Goal: Task Accomplishment & Management: Manage account settings

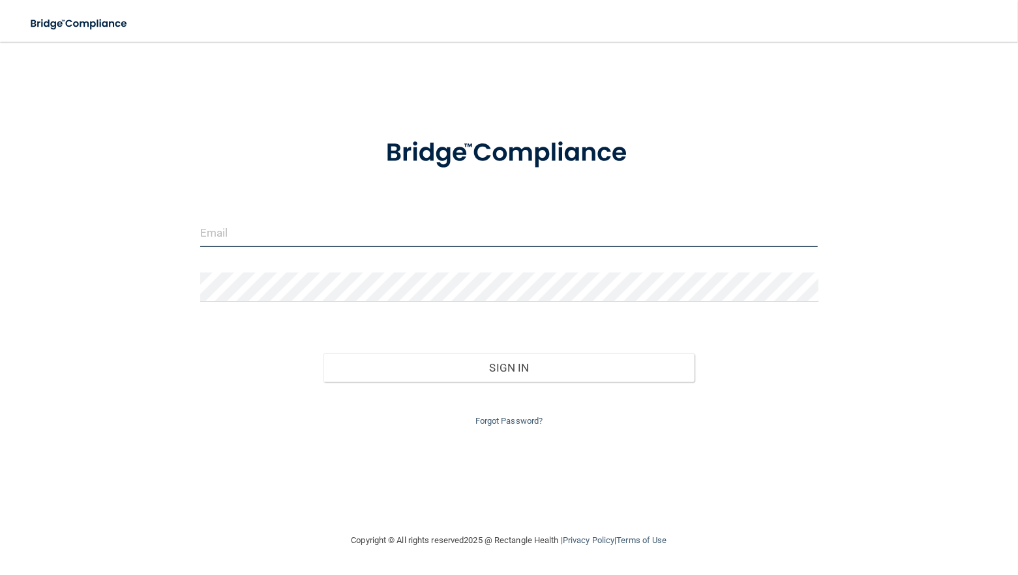
click at [274, 231] on input "email" at bounding box center [509, 232] width 618 height 29
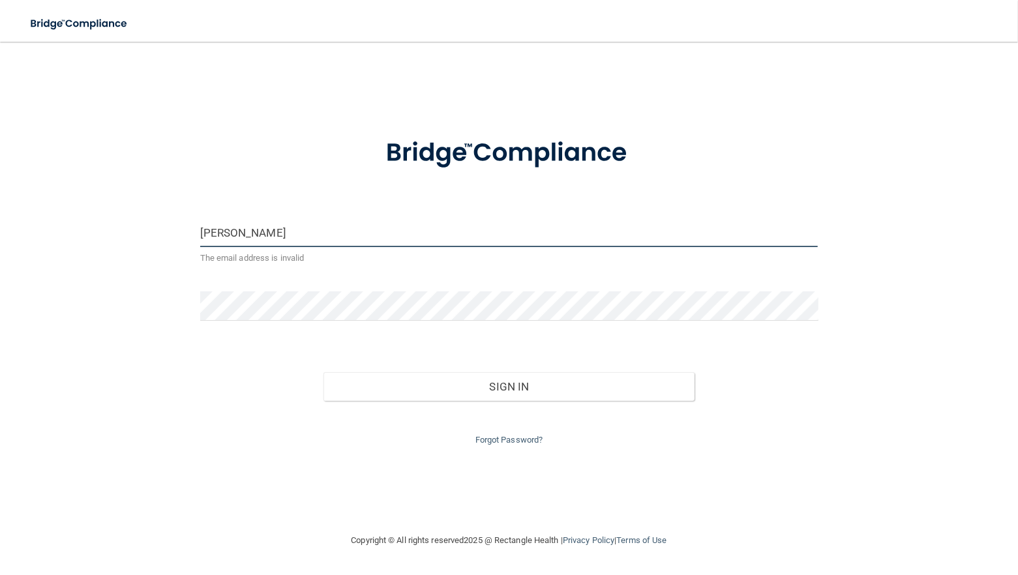
type input "[EMAIL_ADDRESS][DOMAIN_NAME]"
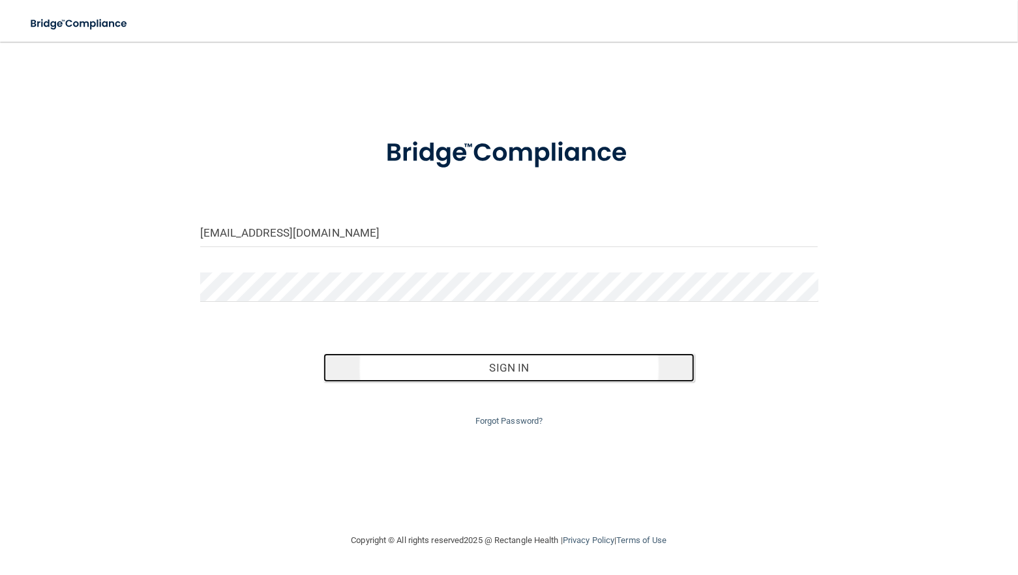
click at [509, 369] on button "Sign In" at bounding box center [508, 367] width 371 height 29
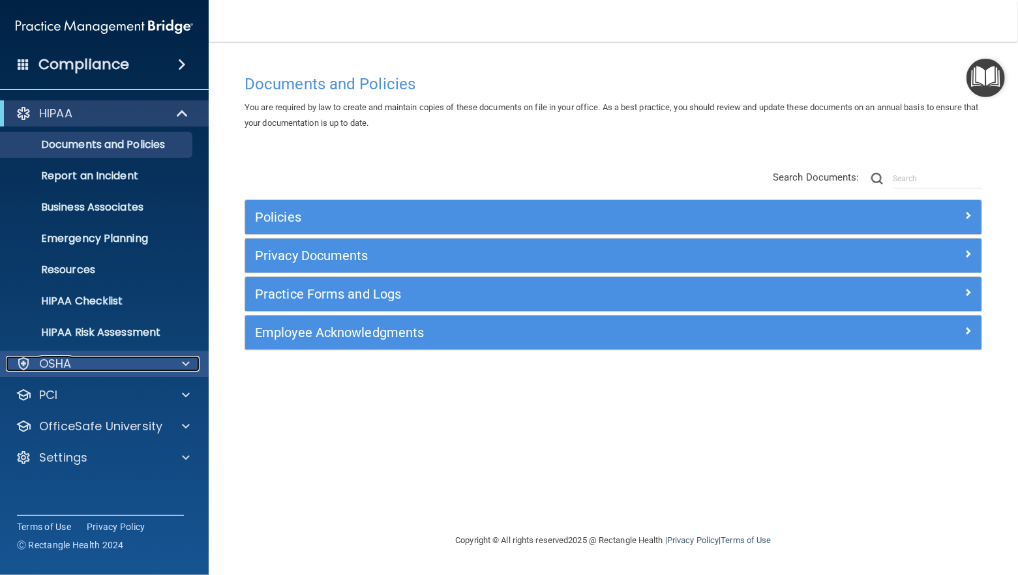
click at [63, 367] on p "OSHA" at bounding box center [55, 364] width 33 height 16
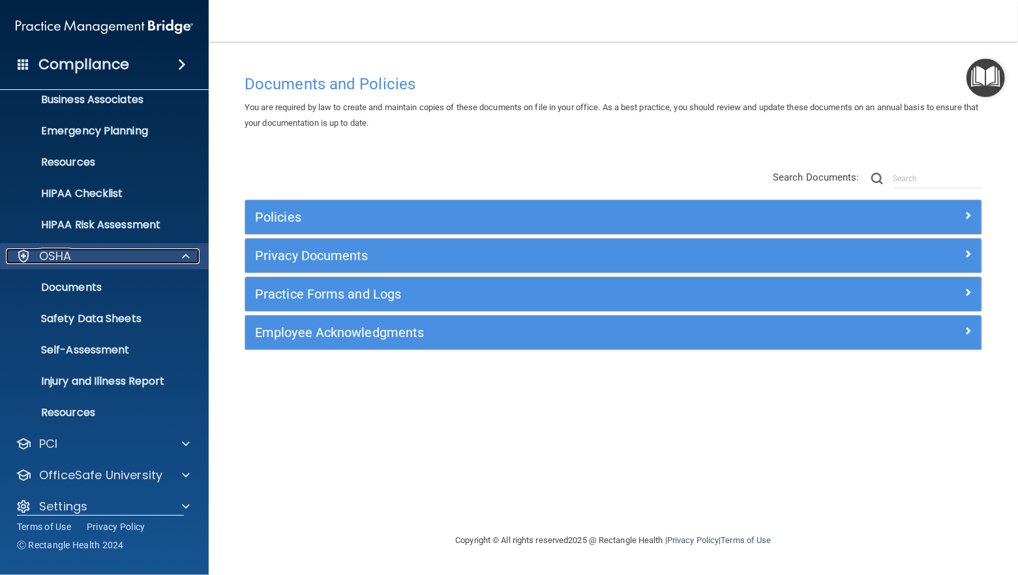
scroll to position [122, 0]
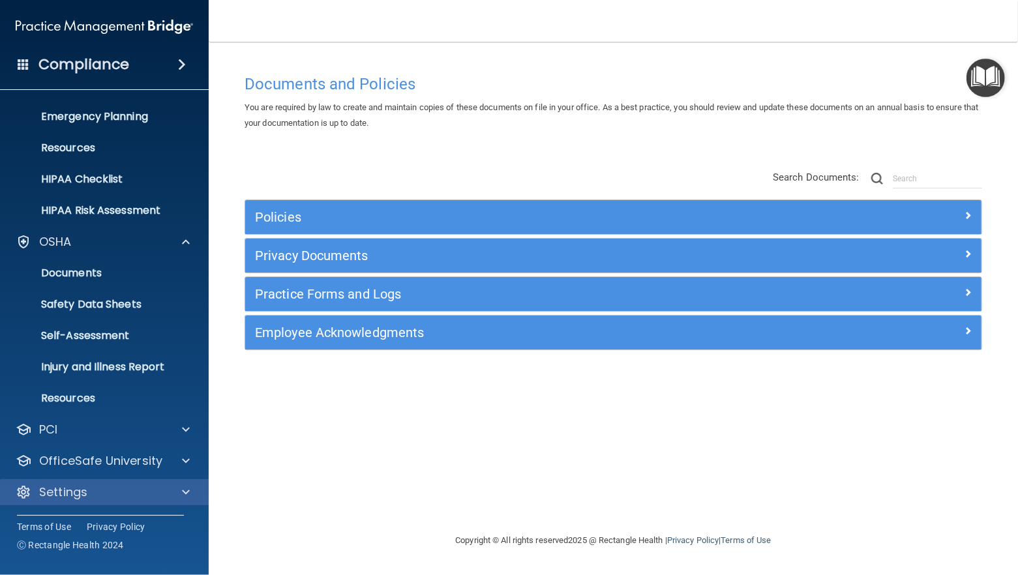
click at [101, 481] on div "Settings" at bounding box center [104, 492] width 209 height 26
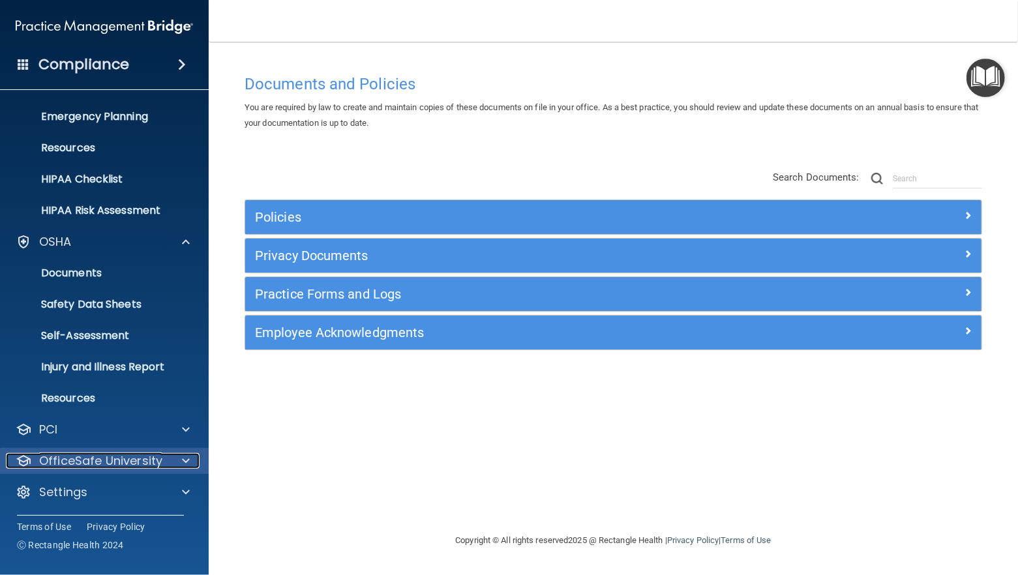
click at [171, 458] on div at bounding box center [184, 461] width 33 height 16
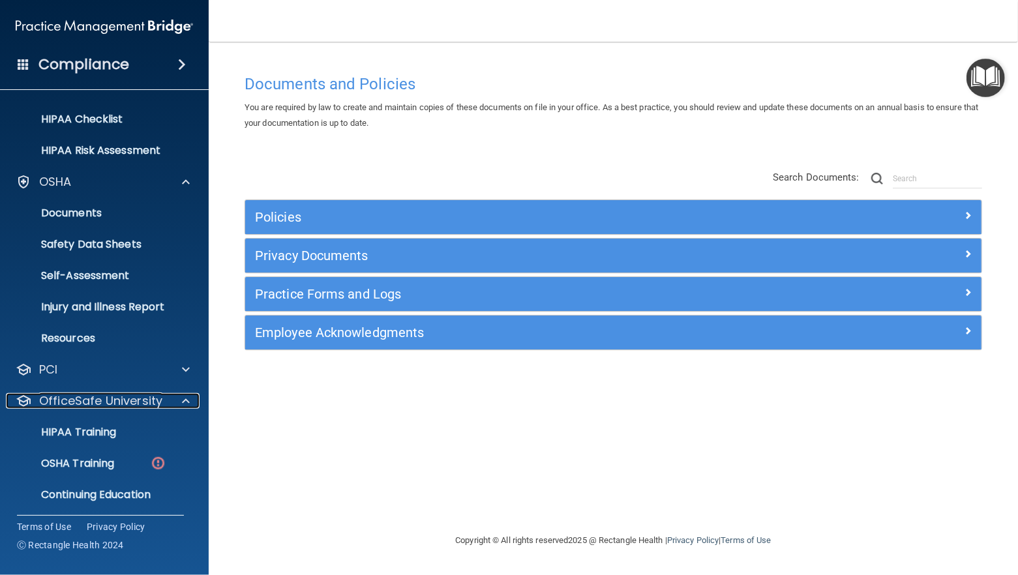
scroll to position [216, 0]
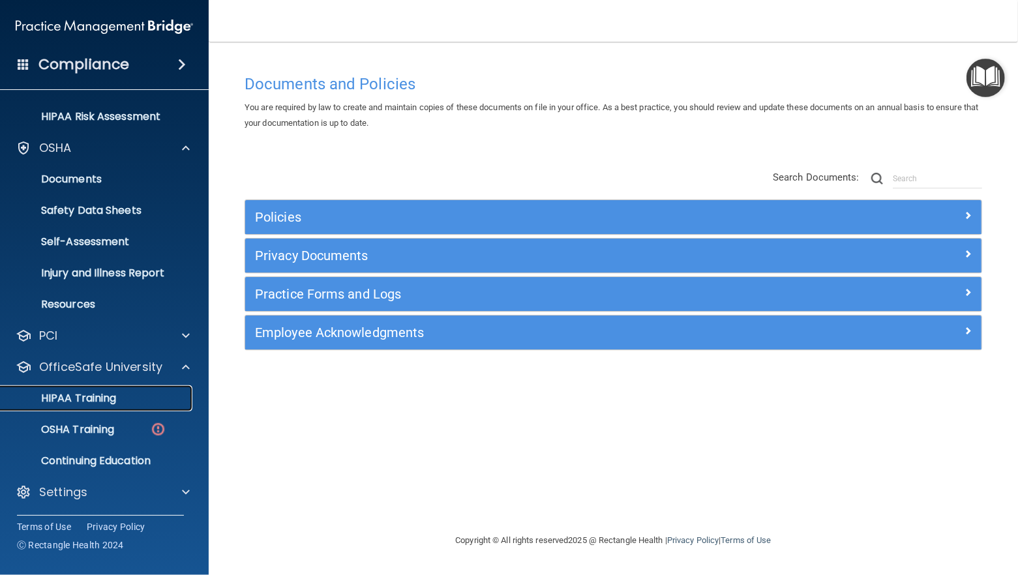
click at [85, 404] on p "HIPAA Training" at bounding box center [62, 398] width 108 height 13
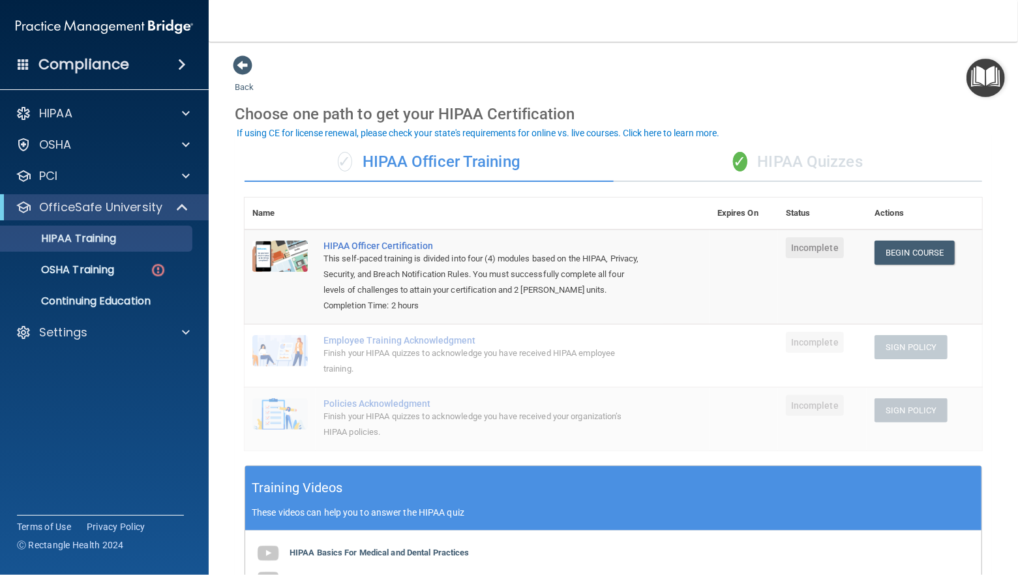
click at [162, 64] on div "Compliance" at bounding box center [104, 64] width 209 height 29
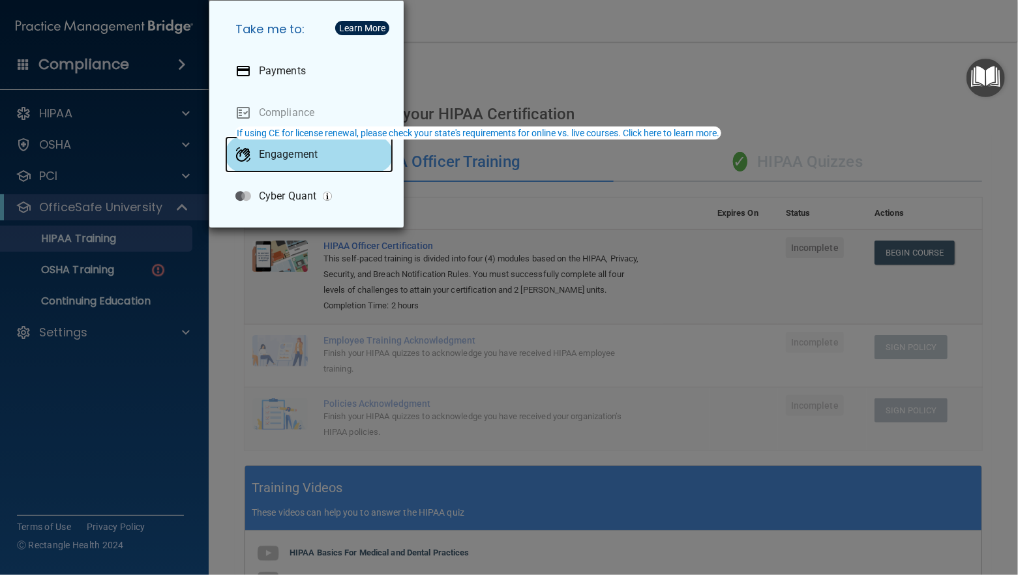
click at [287, 162] on div "Engagement" at bounding box center [309, 154] width 168 height 37
click at [131, 392] on div "Take me to: Payments Compliance Engagement Cyber Quant" at bounding box center [509, 287] width 1018 height 575
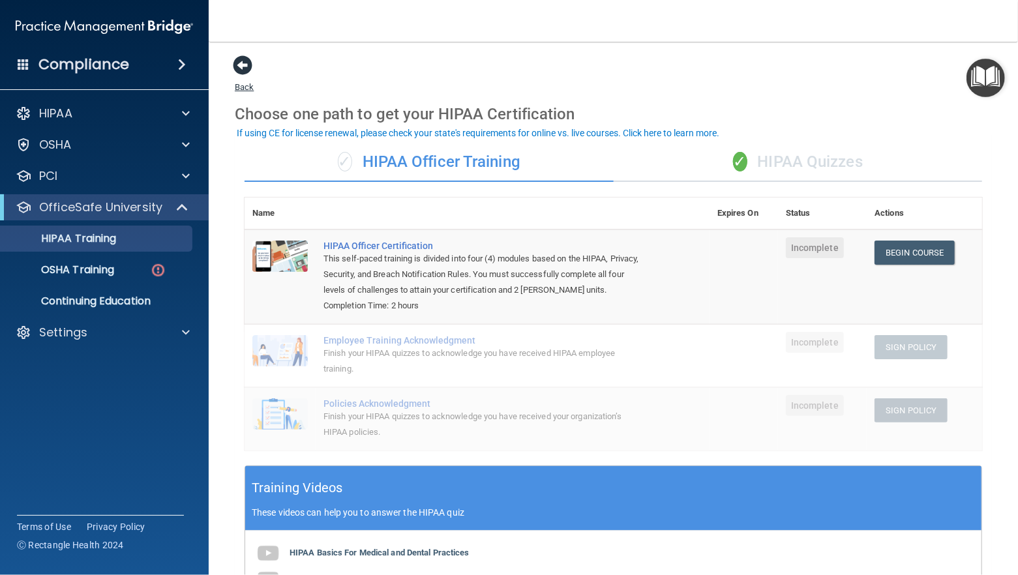
click at [242, 68] on span at bounding box center [243, 65] width 20 height 20
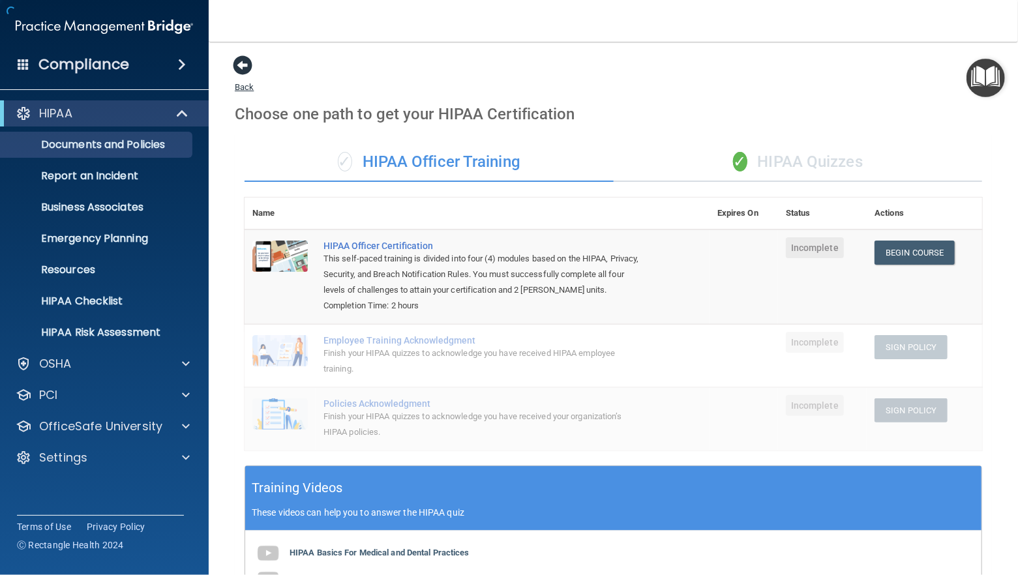
click at [242, 68] on span at bounding box center [243, 65] width 20 height 20
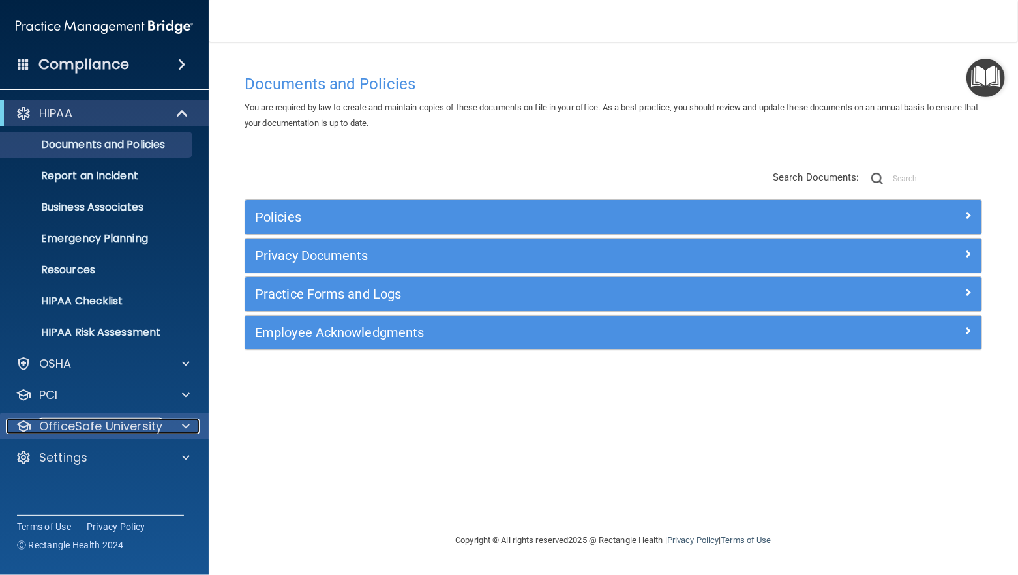
click at [171, 430] on div at bounding box center [184, 427] width 33 height 16
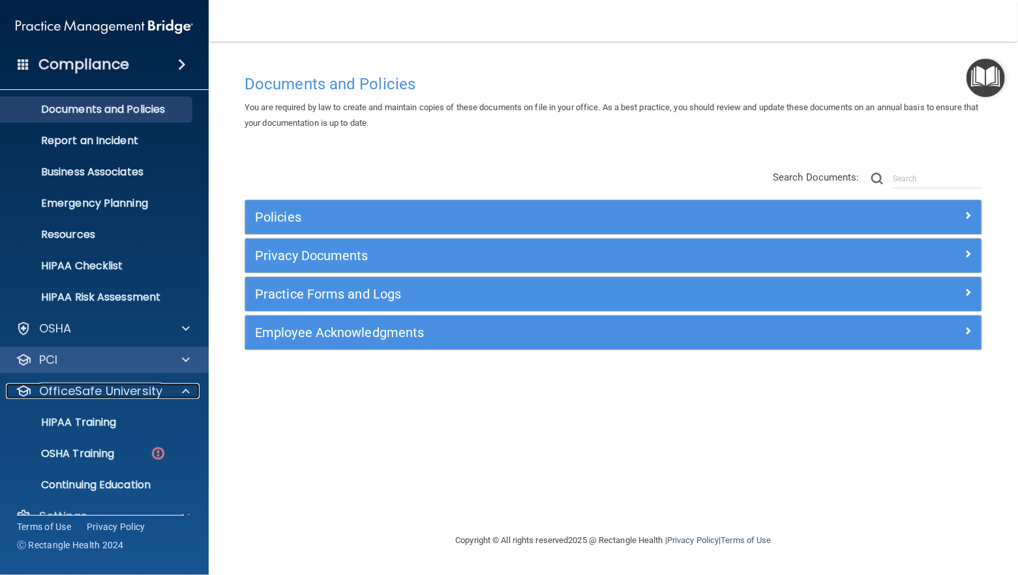
scroll to position [60, 0]
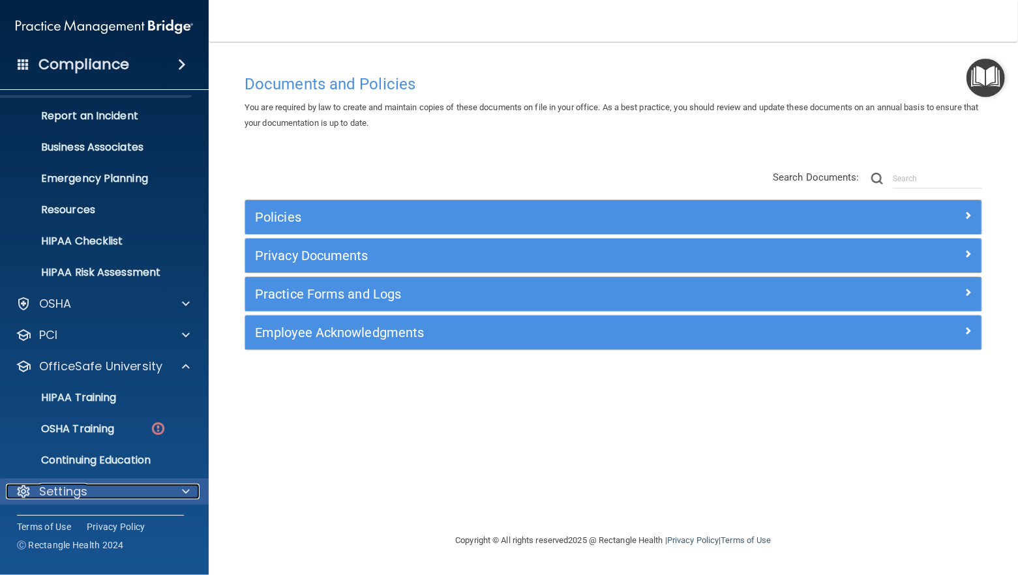
click at [88, 484] on div "Settings" at bounding box center [87, 492] width 162 height 16
click at [84, 494] on p "Settings" at bounding box center [63, 492] width 48 height 16
click at [72, 493] on p "Settings" at bounding box center [63, 492] width 48 height 16
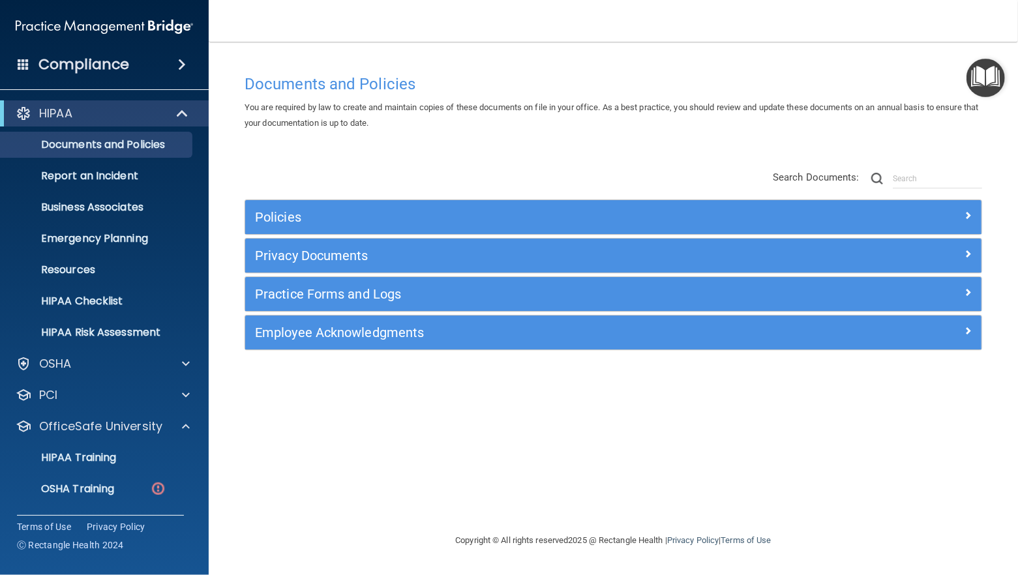
scroll to position [185, 0]
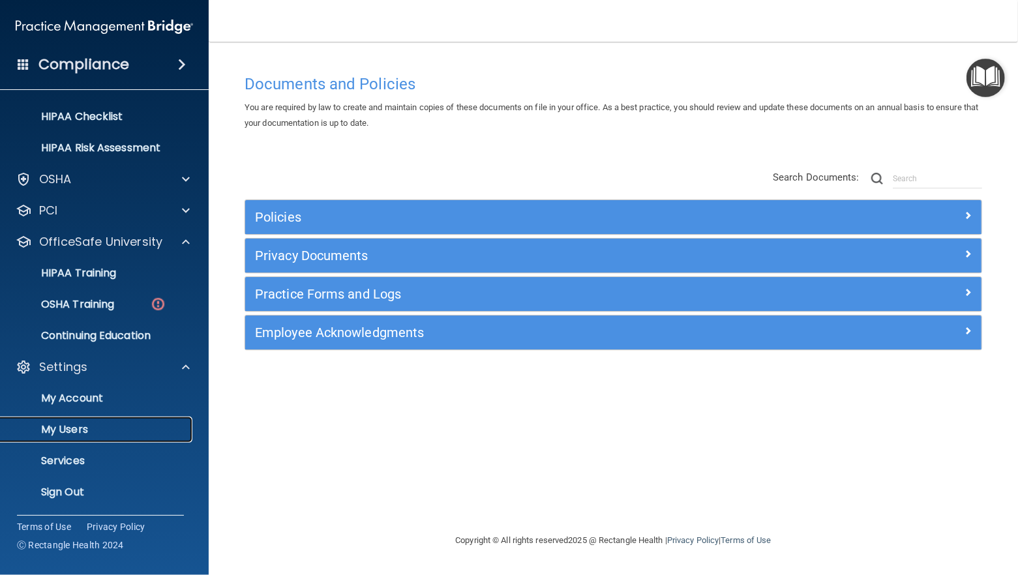
click at [73, 433] on p "My Users" at bounding box center [97, 429] width 178 height 13
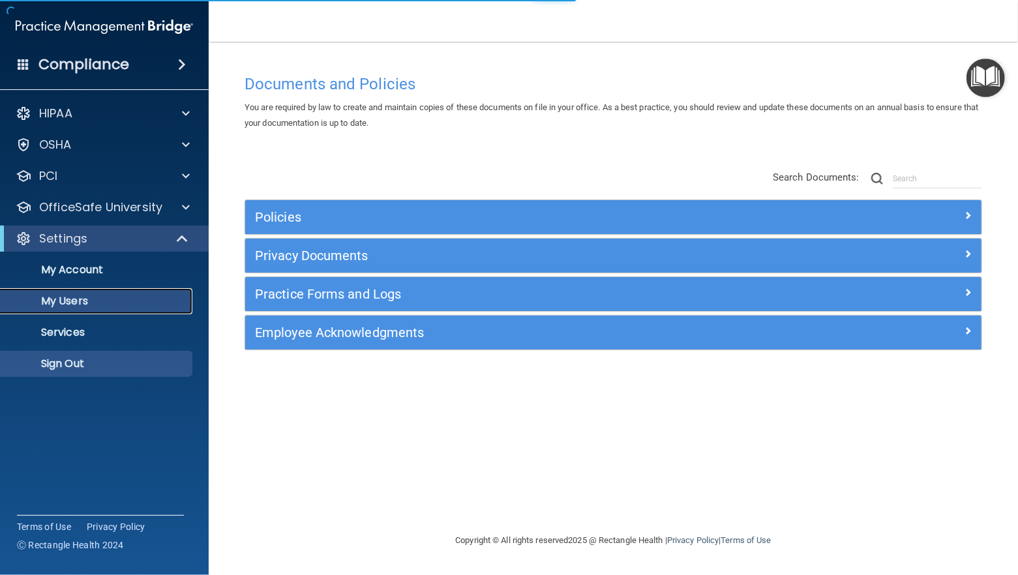
select select "20"
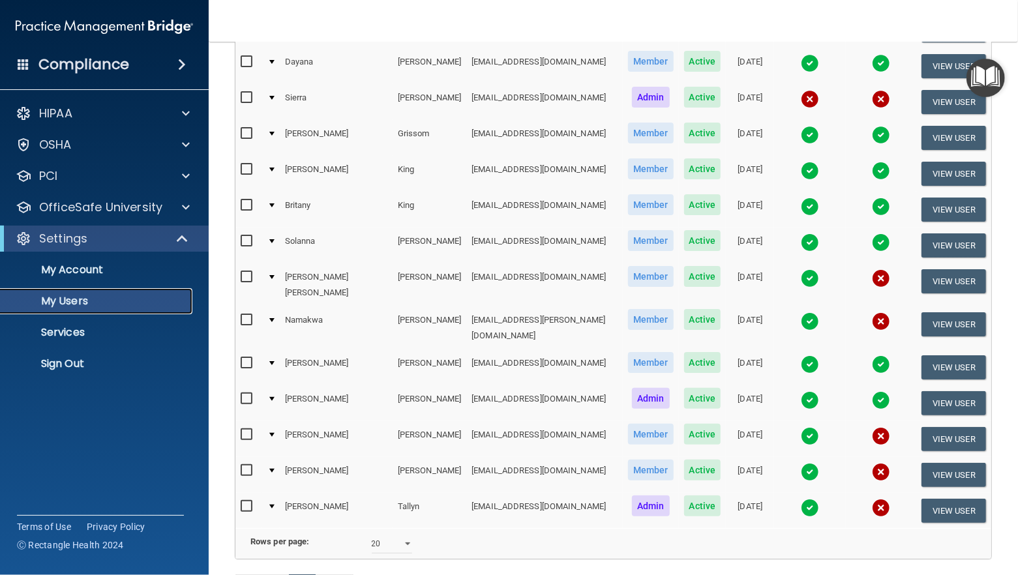
scroll to position [201, 0]
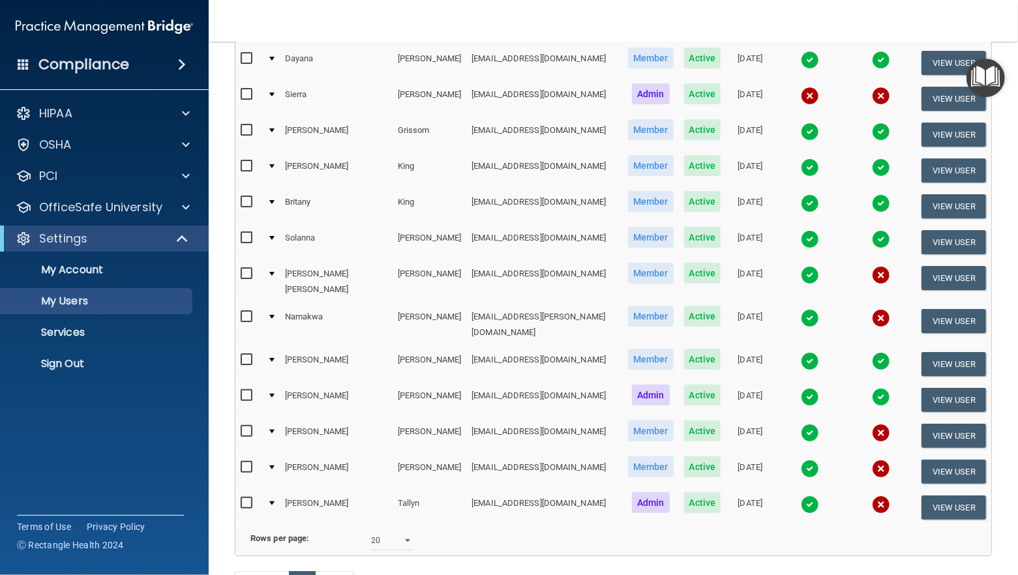
click at [248, 312] on input "checkbox" at bounding box center [248, 317] width 15 height 10
checkbox input "true"
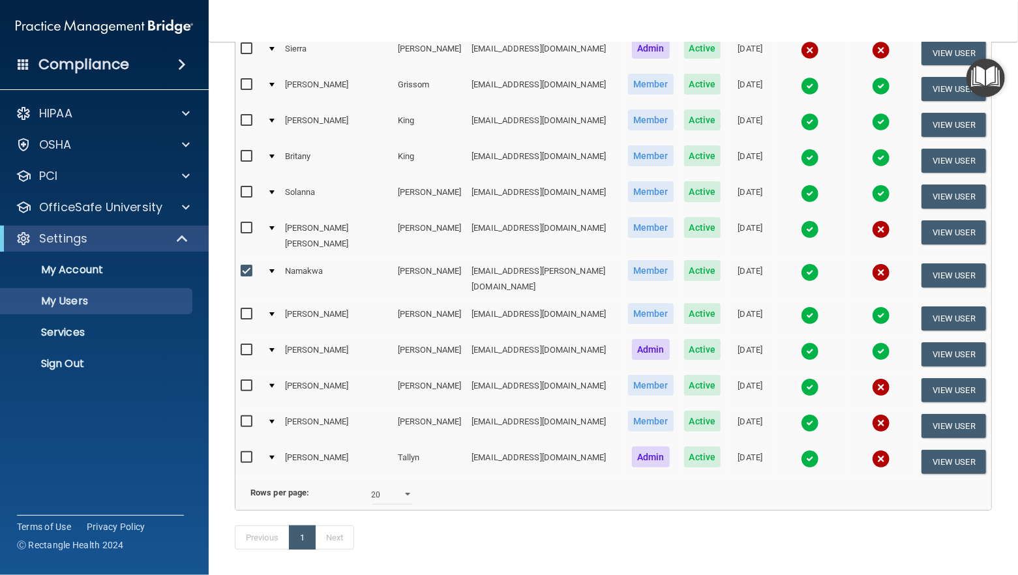
scroll to position [252, 0]
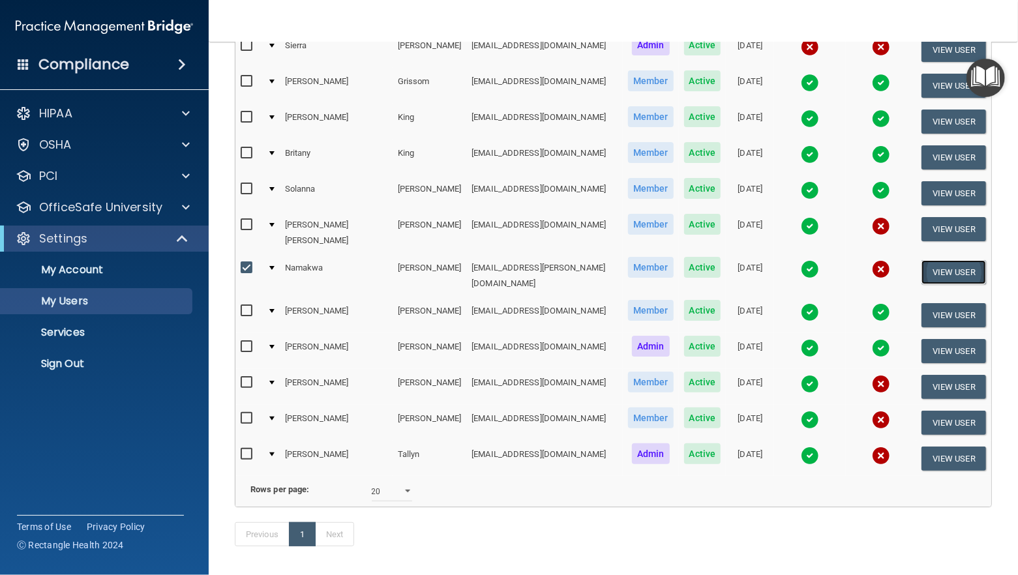
click at [933, 260] on button "View User" at bounding box center [953, 272] width 65 height 24
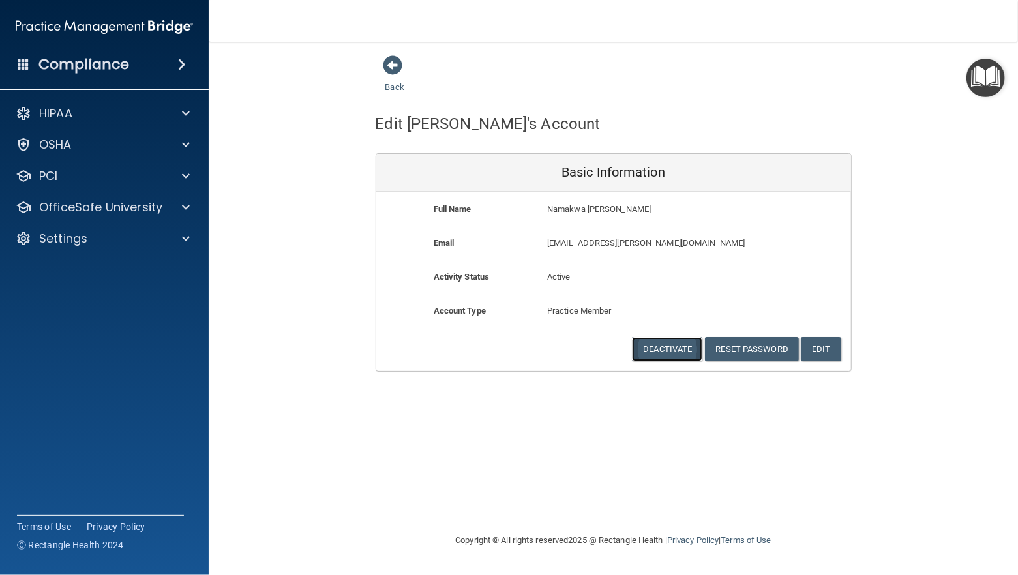
click at [672, 350] on button "Deactivate" at bounding box center [667, 349] width 70 height 24
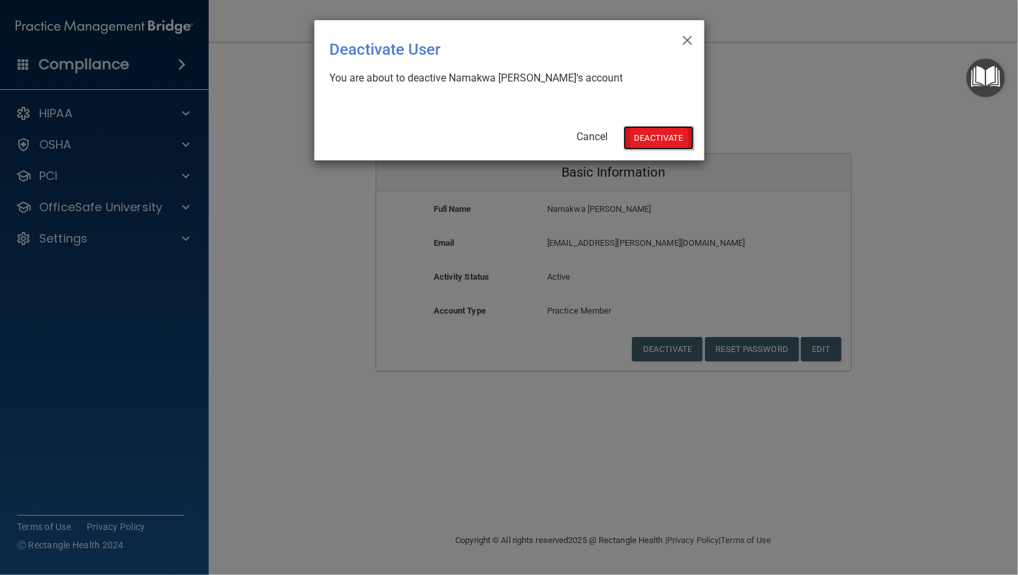
click at [649, 147] on button "Deactivate" at bounding box center [658, 138] width 70 height 24
